Goal: Task Accomplishment & Management: Manage account settings

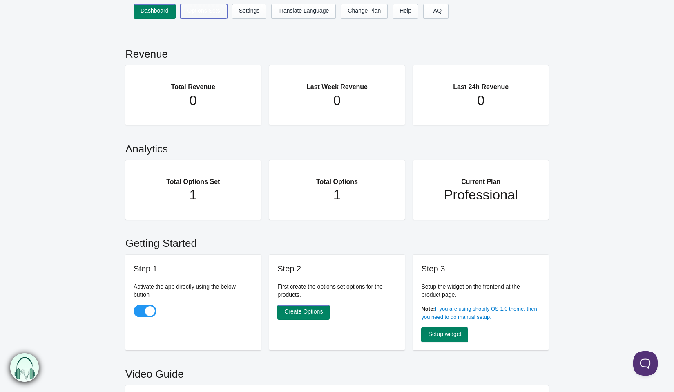
click at [208, 8] on link "Options Sets" at bounding box center [204, 11] width 47 height 15
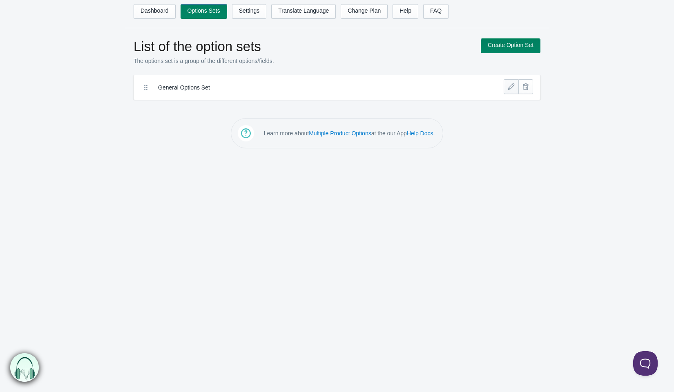
click at [508, 90] on link at bounding box center [511, 86] width 15 height 15
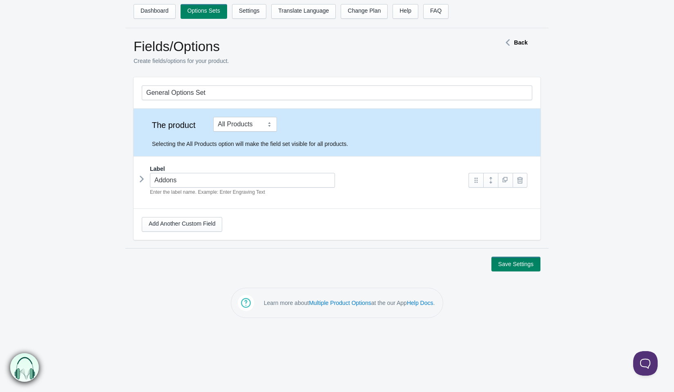
click at [142, 180] on icon at bounding box center [142, 179] width 0 height 12
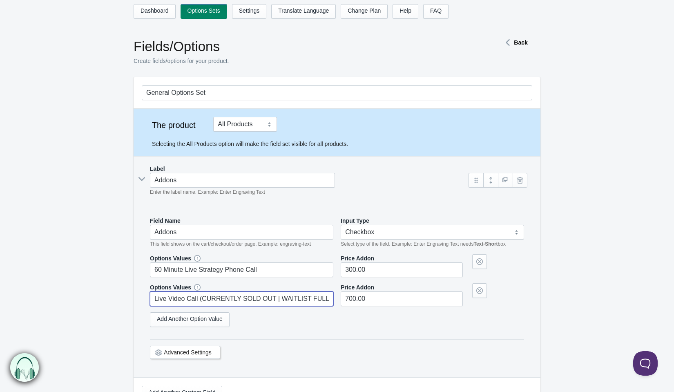
drag, startPoint x: 333, startPoint y: 296, endPoint x: 200, endPoint y: 299, distance: 132.9
click at [200, 299] on input "Live Video Call (CURRENTLY SOLD OUT | WAITLIST FULL)" at bounding box center [242, 298] width 184 height 15
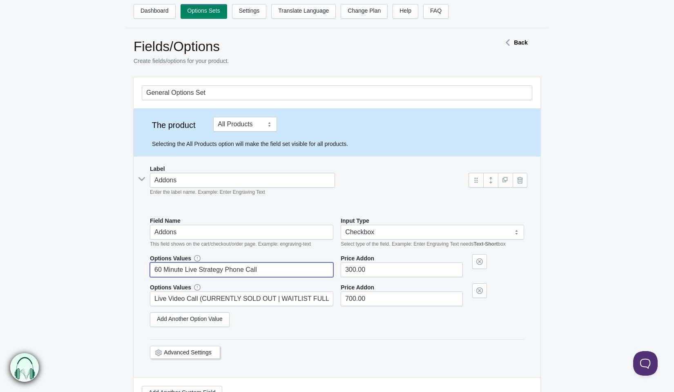
click at [284, 269] on input "60 Minute Live Strategy Phone Call" at bounding box center [242, 269] width 184 height 15
paste input "(CURRENTLY SOLD OUT | WAITLIST FULL)"
drag, startPoint x: 278, startPoint y: 268, endPoint x: 326, endPoint y: 270, distance: 48.7
click at [326, 270] on input "60 Minute Live Strategy Phone Call (CURRENTLY SOLD OUT | WAITLIST FULL)" at bounding box center [242, 269] width 184 height 15
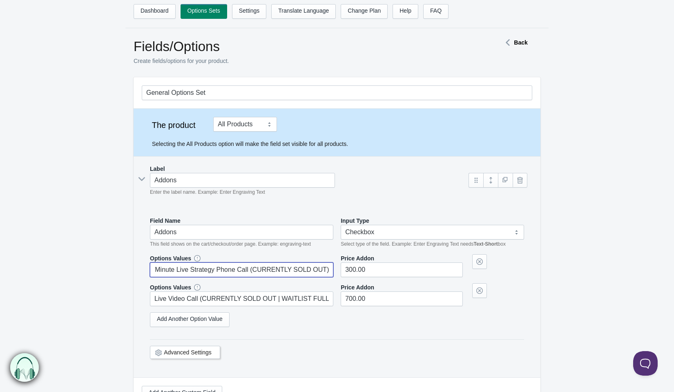
scroll to position [0, 7]
click at [348, 329] on div "Options Values 60 Minute Live Strategy Phone Call (CURRENTLY SOLD OUT)" at bounding box center [337, 293] width 374 height 79
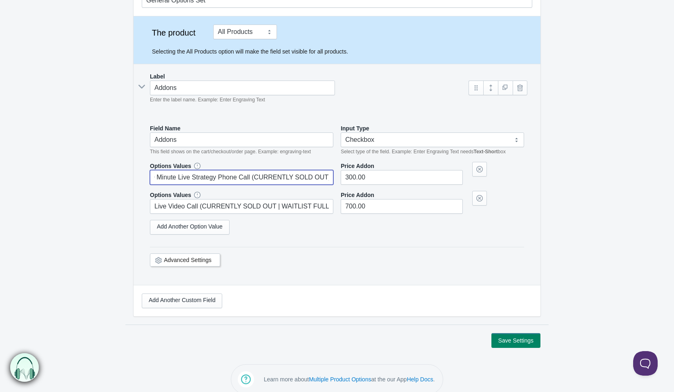
scroll to position [99, 0]
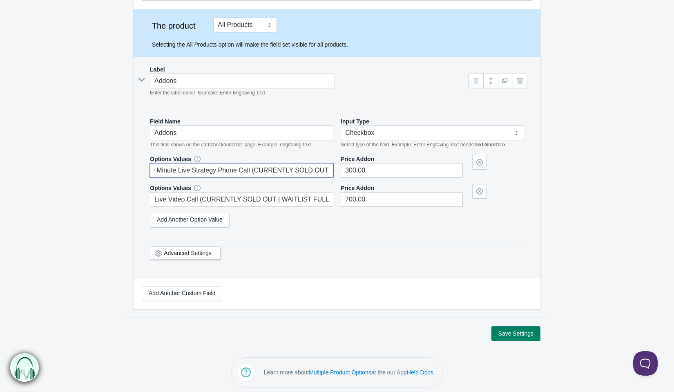
type input "60 Minute Live Strategy Phone Call (CURRENTLY SOLD OUT)"
click at [500, 326] on button "Save Settings" at bounding box center [516, 333] width 49 height 15
